Goal: Navigation & Orientation: Find specific page/section

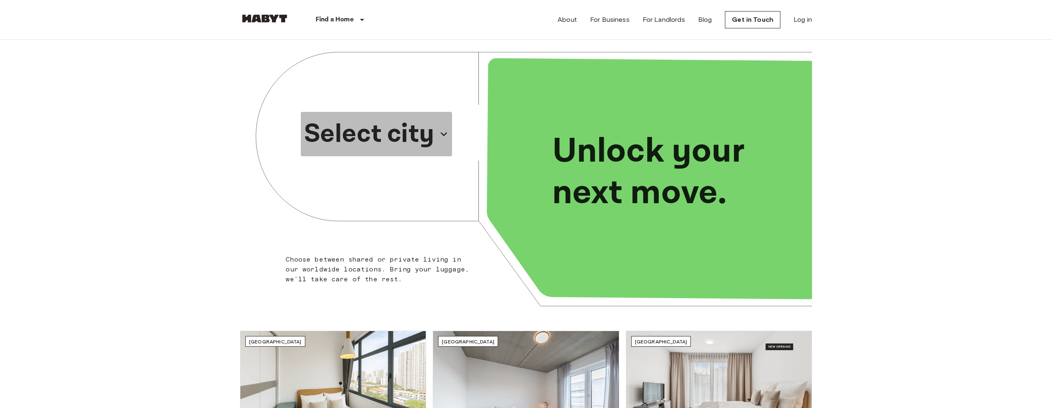
click at [411, 138] on p "Select city" at bounding box center [369, 133] width 130 height 39
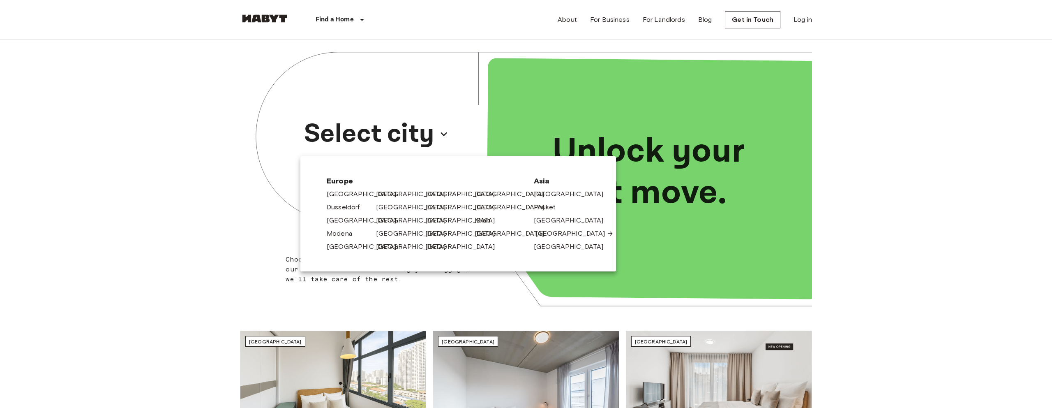
click at [543, 233] on link "[GEOGRAPHIC_DATA]" at bounding box center [575, 234] width 78 height 10
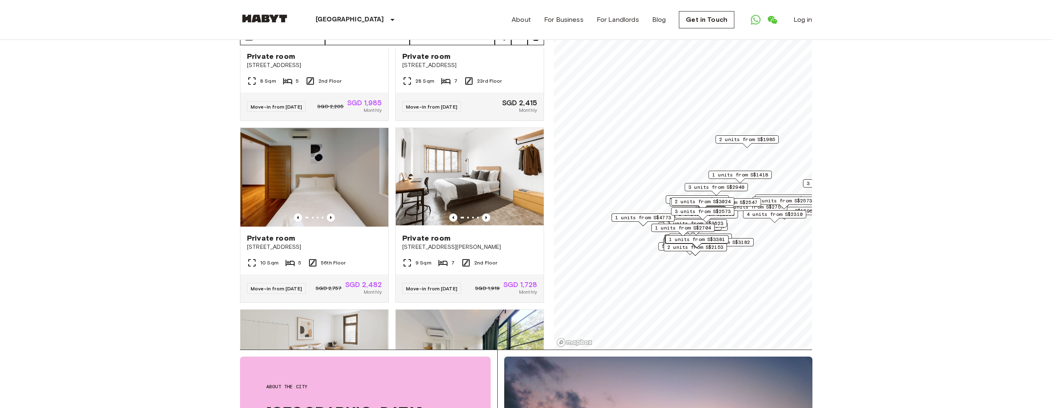
scroll to position [837, 0]
click at [485, 213] on icon "Previous image" at bounding box center [486, 217] width 8 height 8
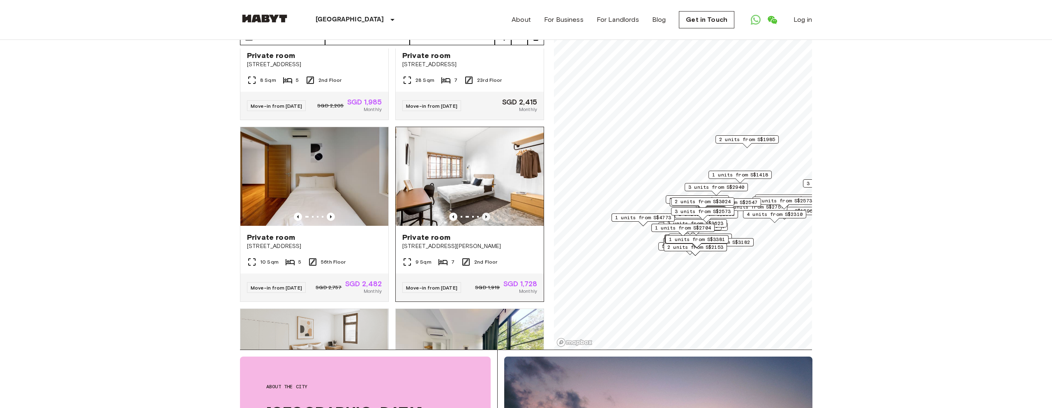
click at [485, 213] on icon "Previous image" at bounding box center [486, 217] width 8 height 8
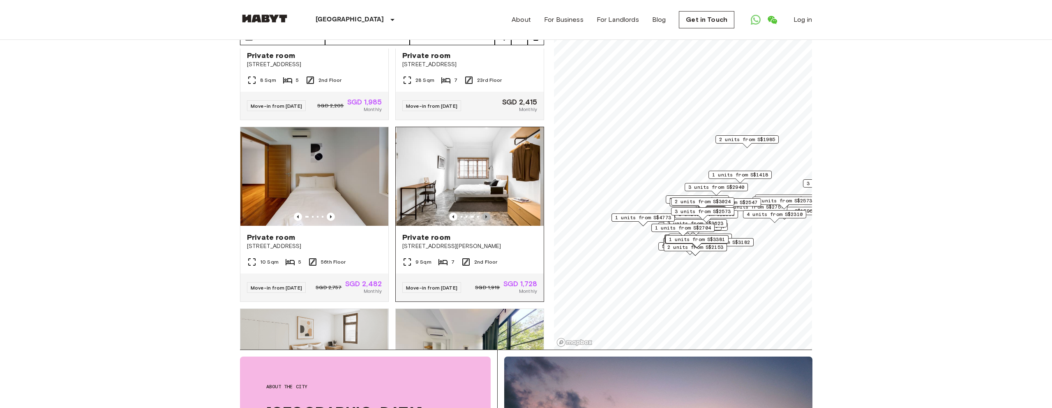
click at [485, 213] on icon "Previous image" at bounding box center [486, 217] width 8 height 8
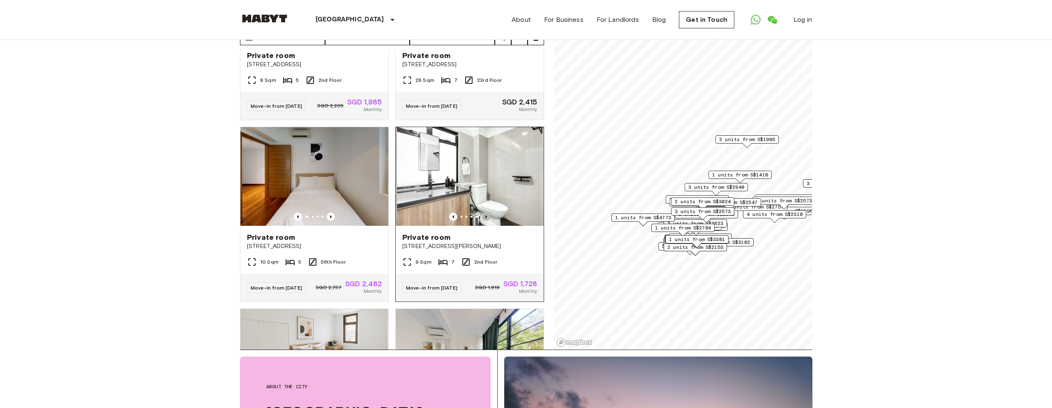
click at [484, 213] on icon "Previous image" at bounding box center [486, 217] width 8 height 8
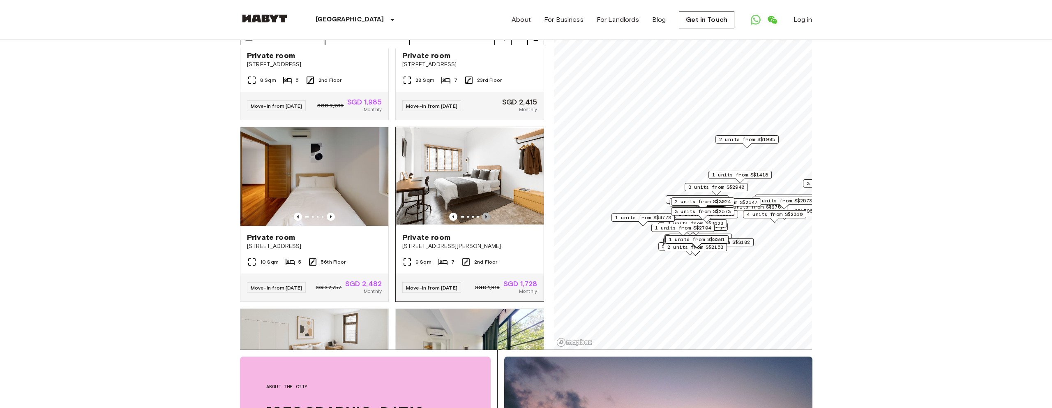
click at [484, 213] on icon "Previous image" at bounding box center [486, 217] width 8 height 8
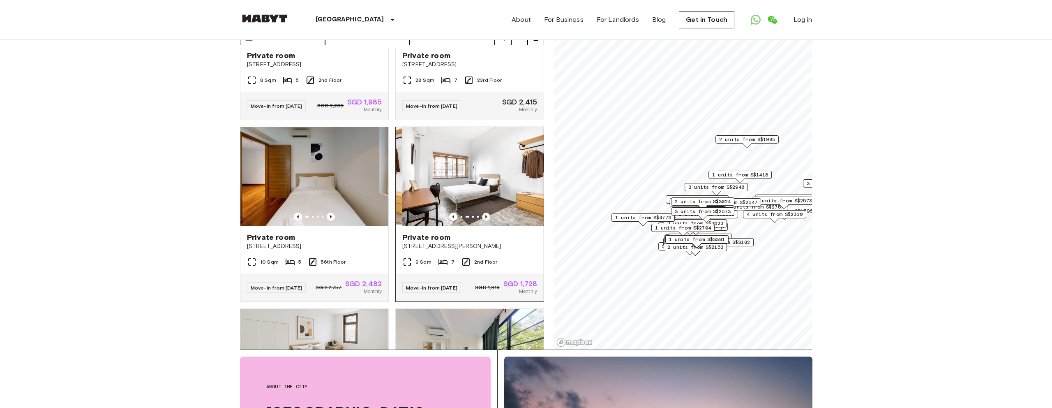
click at [484, 213] on icon "Previous image" at bounding box center [486, 217] width 8 height 8
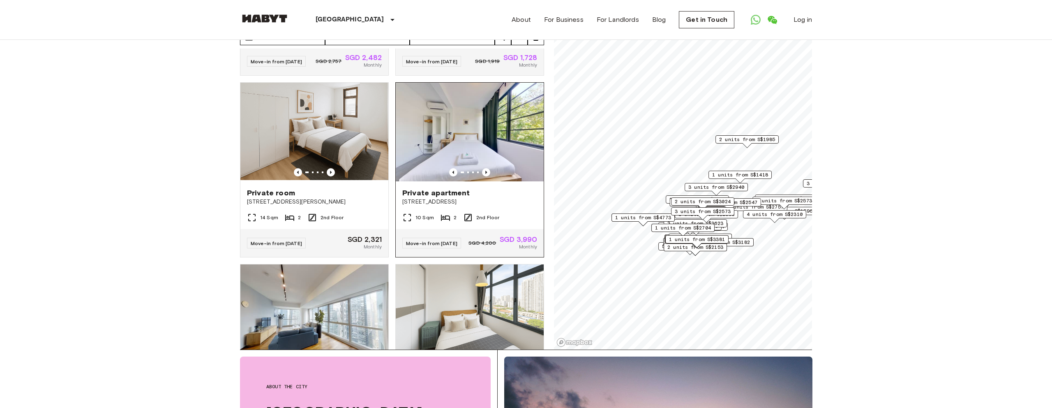
scroll to position [1062, 0]
click at [484, 170] on icon "Previous image" at bounding box center [486, 173] width 8 height 8
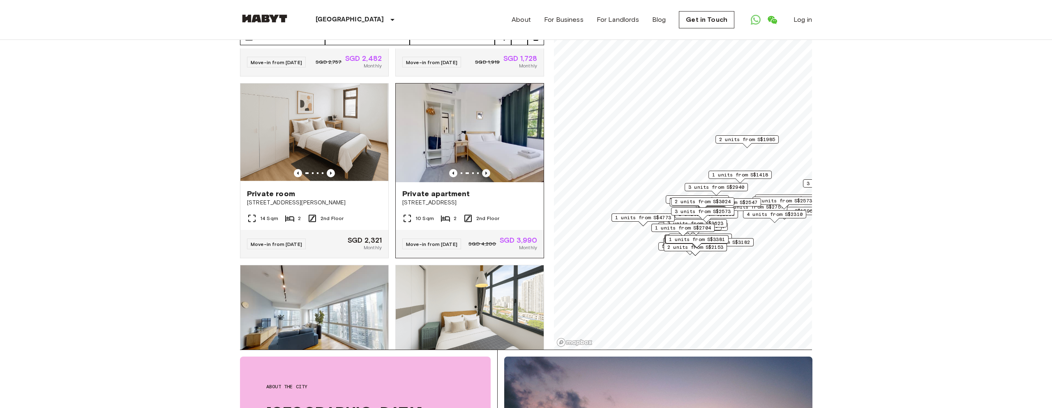
click at [484, 170] on icon "Previous image" at bounding box center [486, 173] width 8 height 8
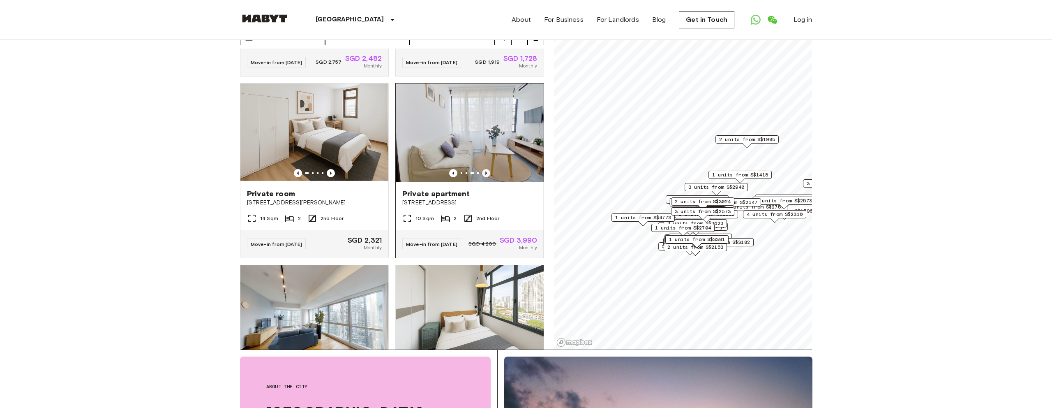
click at [483, 170] on icon "Previous image" at bounding box center [486, 173] width 8 height 8
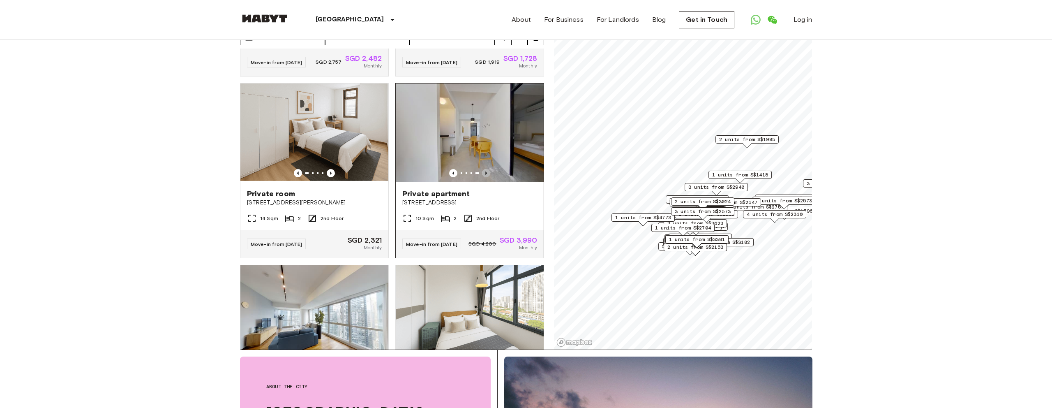
click at [483, 170] on icon "Previous image" at bounding box center [486, 173] width 8 height 8
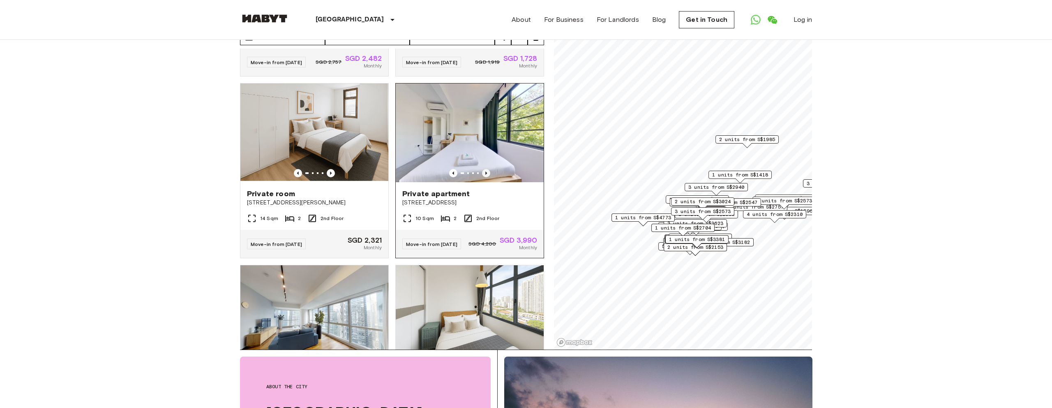
click at [483, 170] on icon "Previous image" at bounding box center [486, 173] width 8 height 8
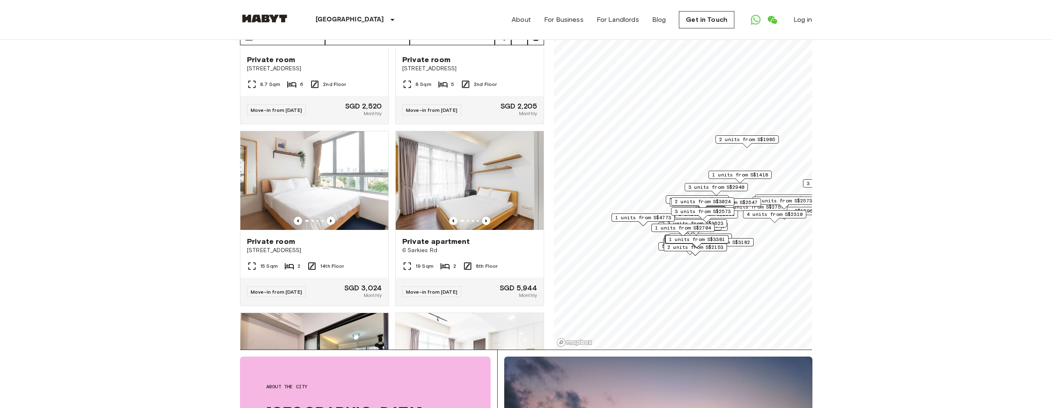
scroll to position [9937, 0]
